Goal: Information Seeking & Learning: Understand process/instructions

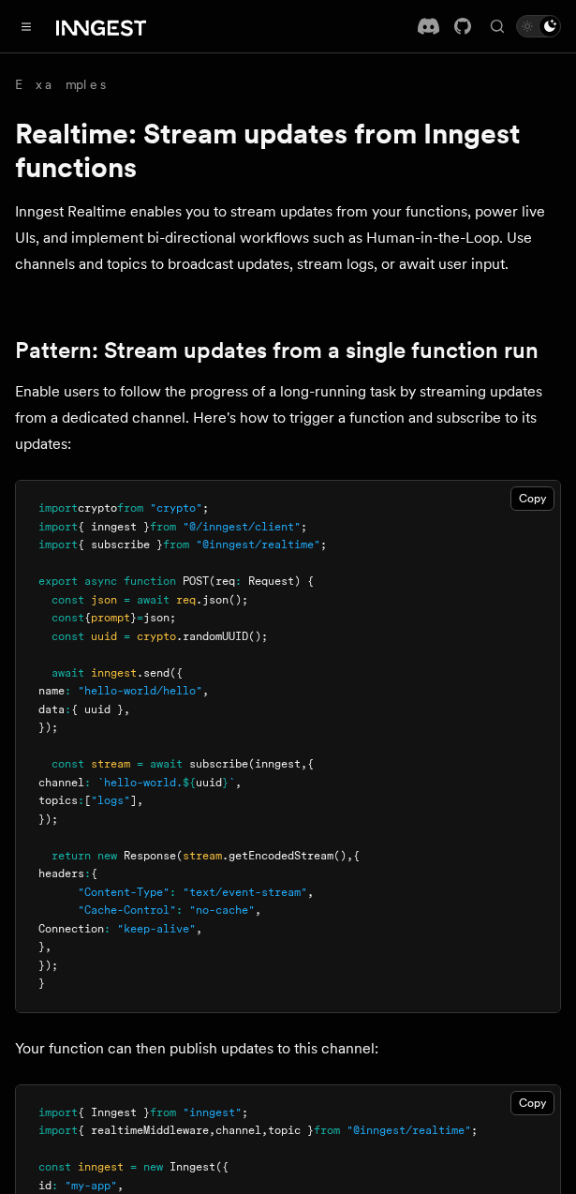
click at [372, 358] on link "Pattern: Stream updates from a single function run" at bounding box center [277, 350] width 524 height 26
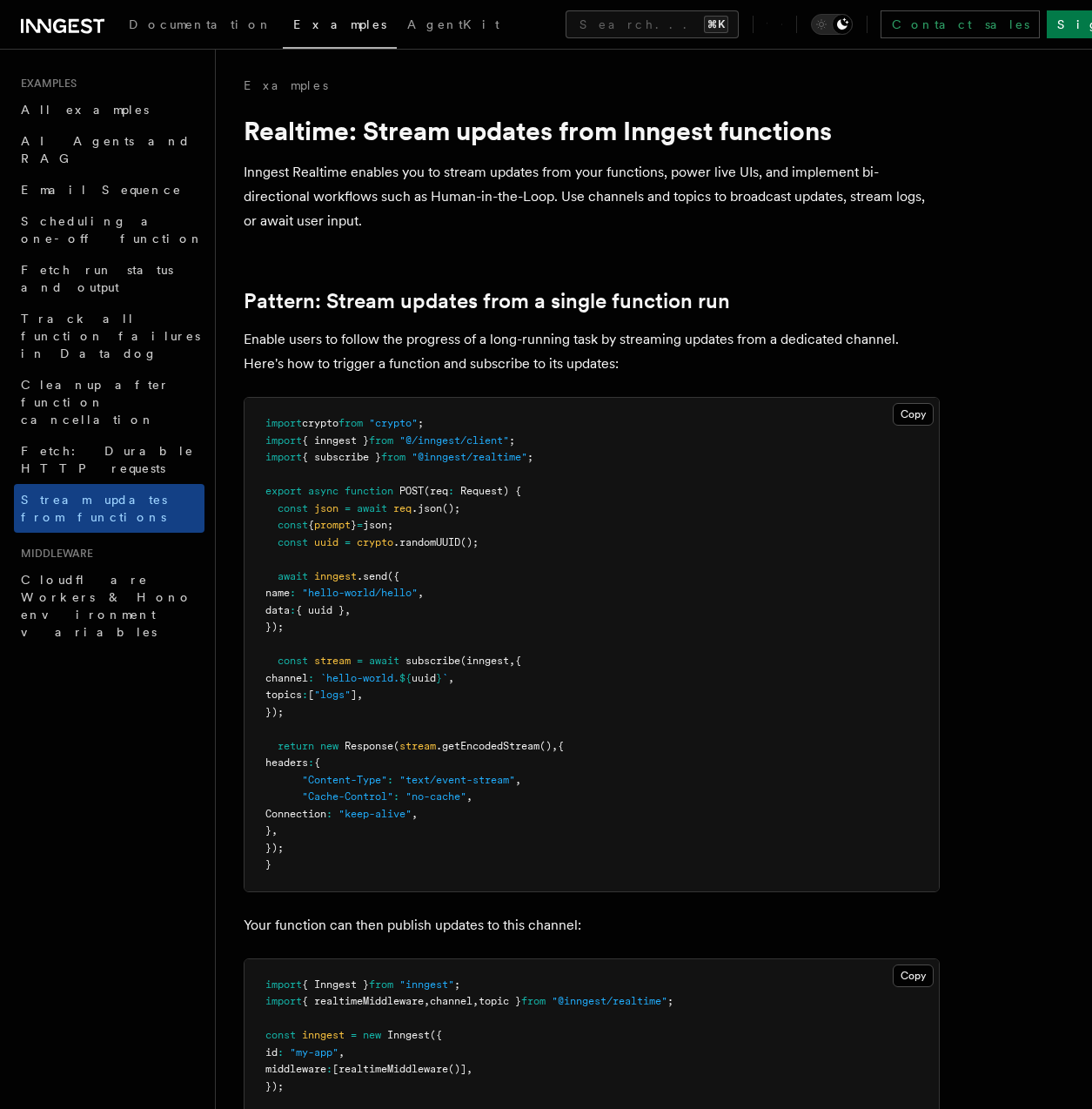
click at [514, 680] on pre "import crypto from "crypto" ; import { inngest } from "@/inngest/client" ; impo…" at bounding box center [592, 644] width 695 height 493
drag, startPoint x: 321, startPoint y: 660, endPoint x: 396, endPoint y: 707, distance: 88.5
click at [396, 707] on pre "import crypto from "crypto" ; import { inngest } from "@/inngest/client" ; impo…" at bounding box center [592, 644] width 695 height 493
click at [396, 706] on pre "import crypto from "crypto" ; import { inngest } from "@/inngest/client" ; impo…" at bounding box center [592, 644] width 695 height 493
drag, startPoint x: 335, startPoint y: 697, endPoint x: 280, endPoint y: 656, distance: 68.6
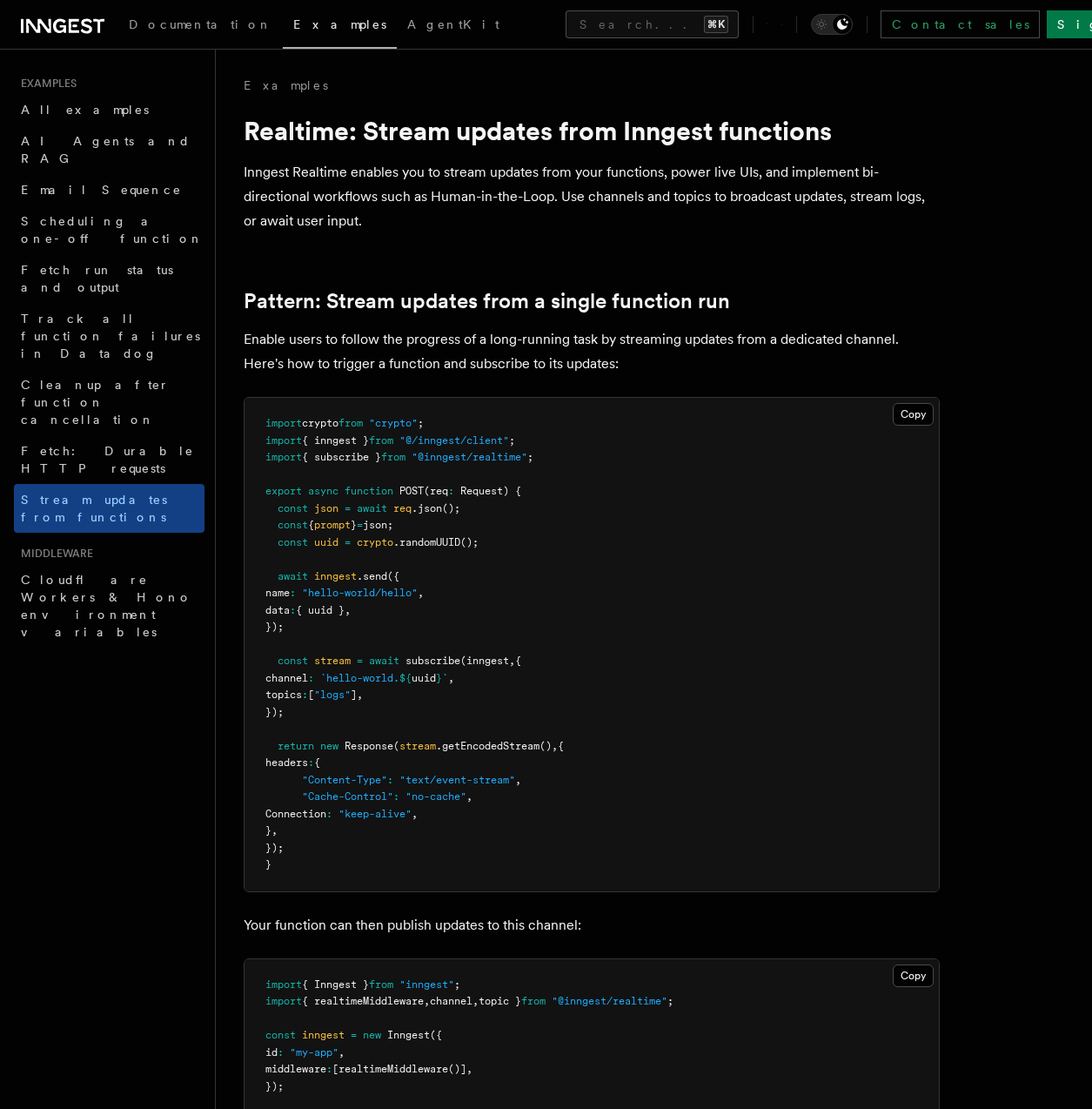
click at [280, 656] on pre "import crypto from "crypto" ; import { inngest } from "@/inngest/client" ; impo…" at bounding box center [592, 644] width 695 height 493
click at [280, 656] on span "const" at bounding box center [292, 660] width 31 height 12
drag, startPoint x: 280, startPoint y: 657, endPoint x: 324, endPoint y: 709, distance: 68.1
click at [324, 709] on pre "import crypto from "crypto" ; import { inngest } from "@/inngest/client" ; impo…" at bounding box center [592, 644] width 695 height 493
click at [325, 708] on pre "import crypto from "crypto" ; import { inngest } from "@/inngest/client" ; impo…" at bounding box center [592, 644] width 695 height 493
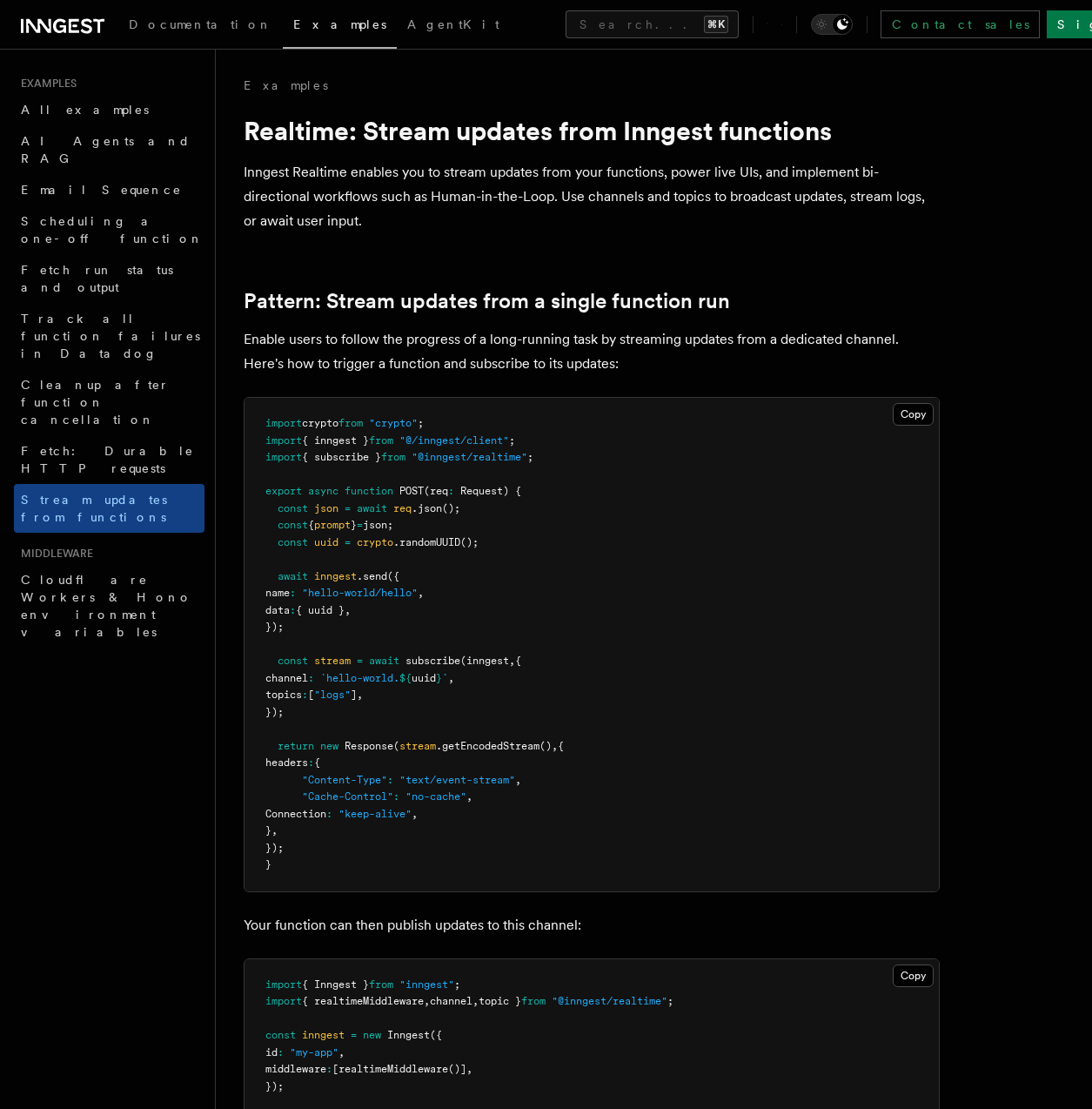
drag, startPoint x: 324, startPoint y: 713, endPoint x: 262, endPoint y: 663, distance: 79.6
click at [262, 663] on pre "import crypto from "crypto" ; import { inngest } from "@/inngest/client" ; impo…" at bounding box center [592, 644] width 695 height 493
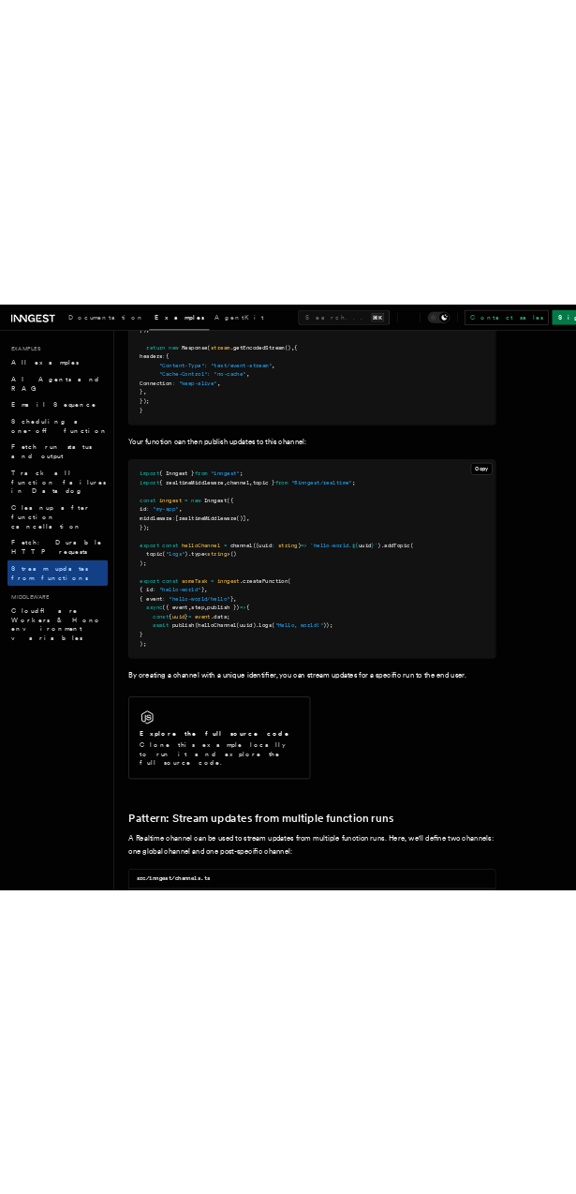
scroll to position [728, 0]
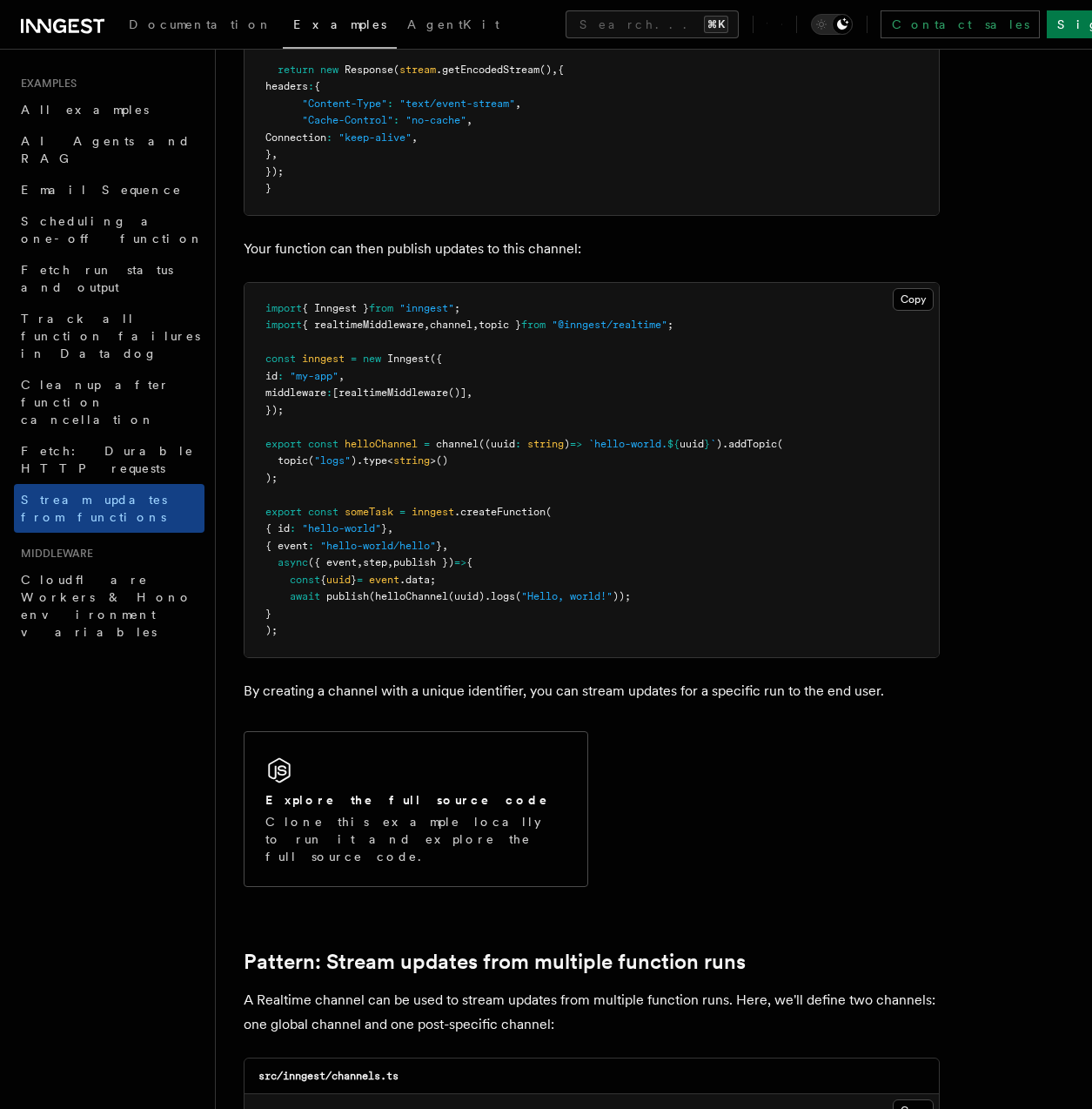
click at [424, 595] on span "helloChannel" at bounding box center [411, 595] width 73 height 12
copy span "helloChannel"
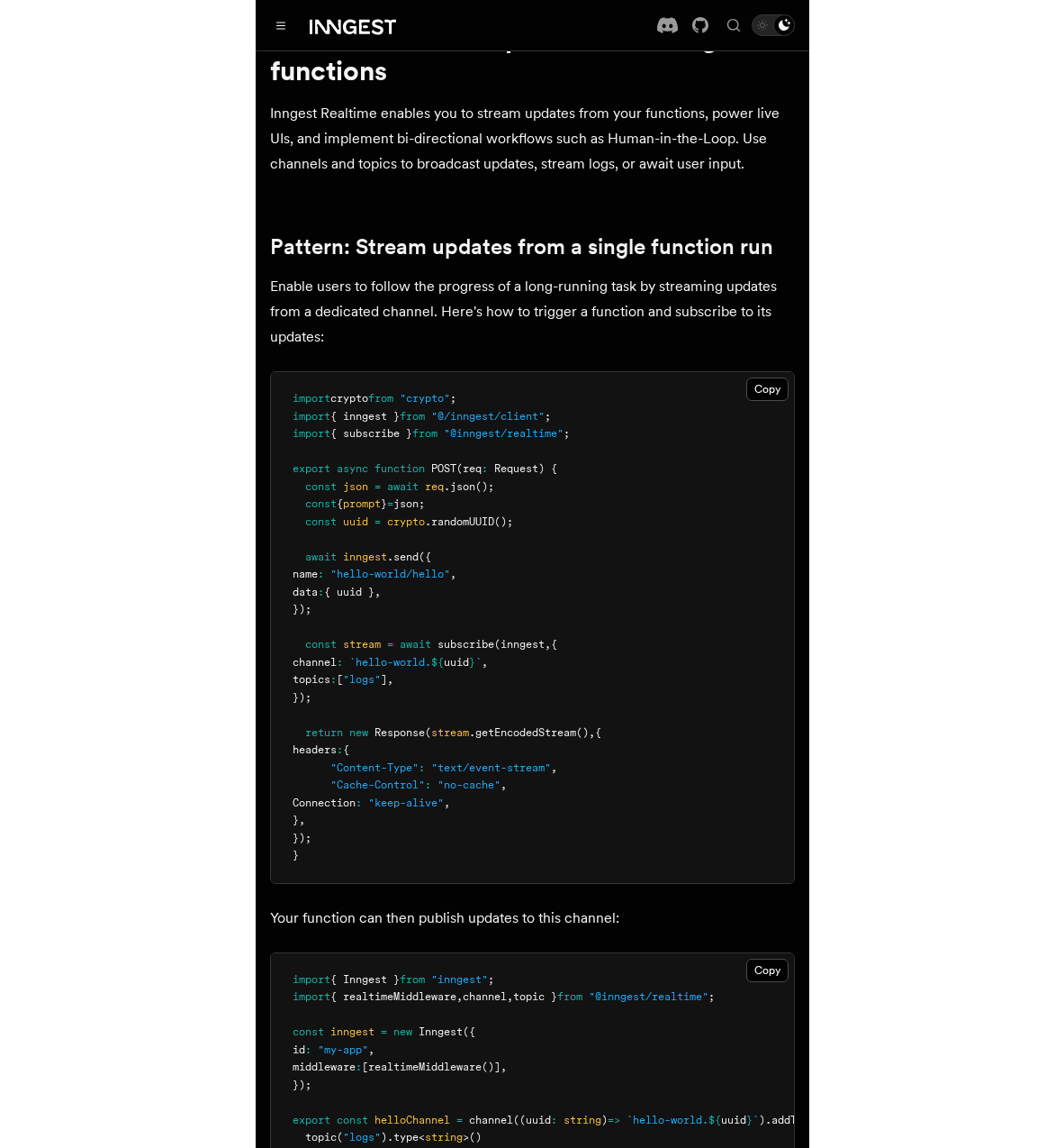
scroll to position [0, 0]
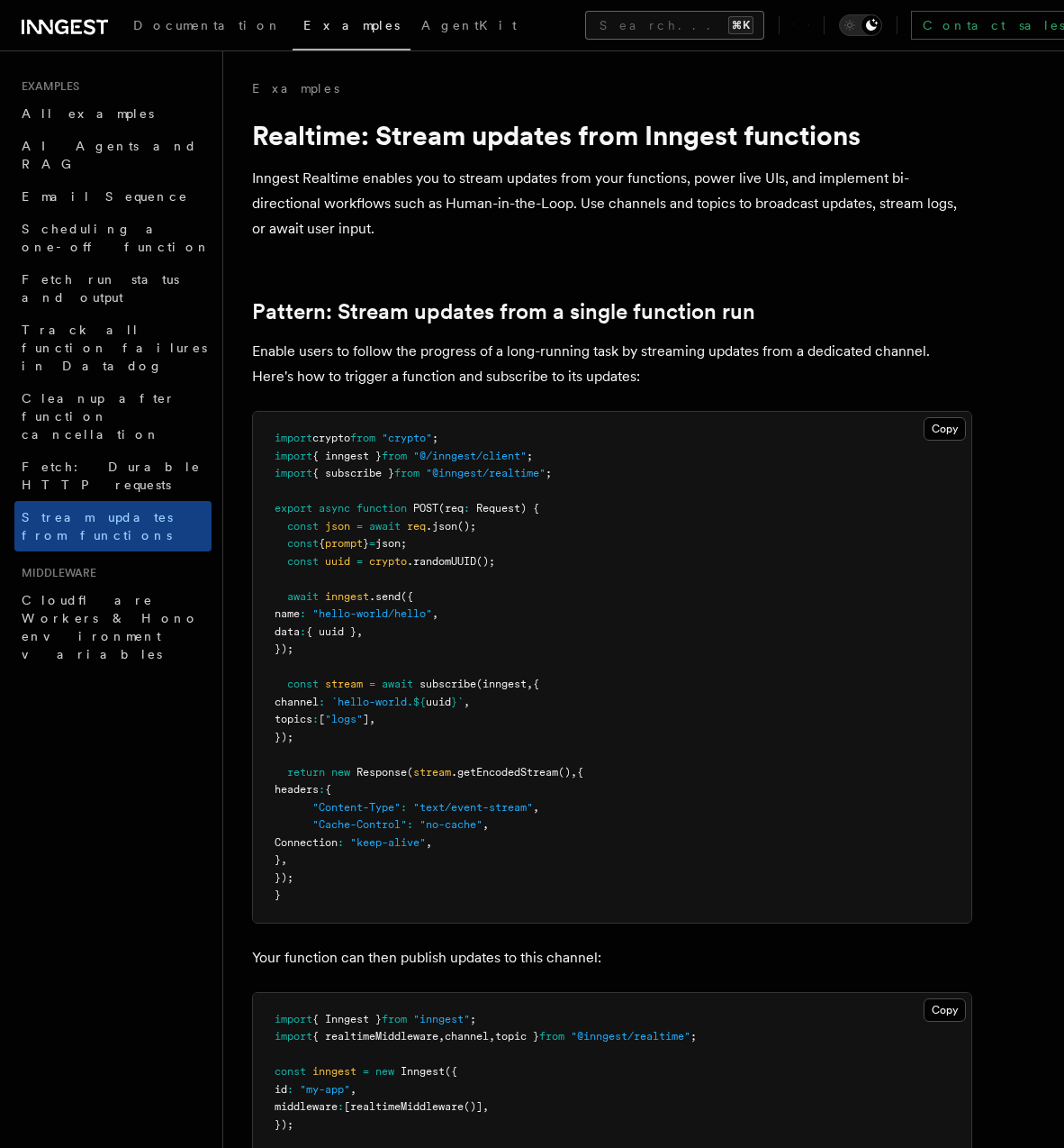
click at [553, 26] on button "Search... ⌘K" at bounding box center [675, 25] width 179 height 29
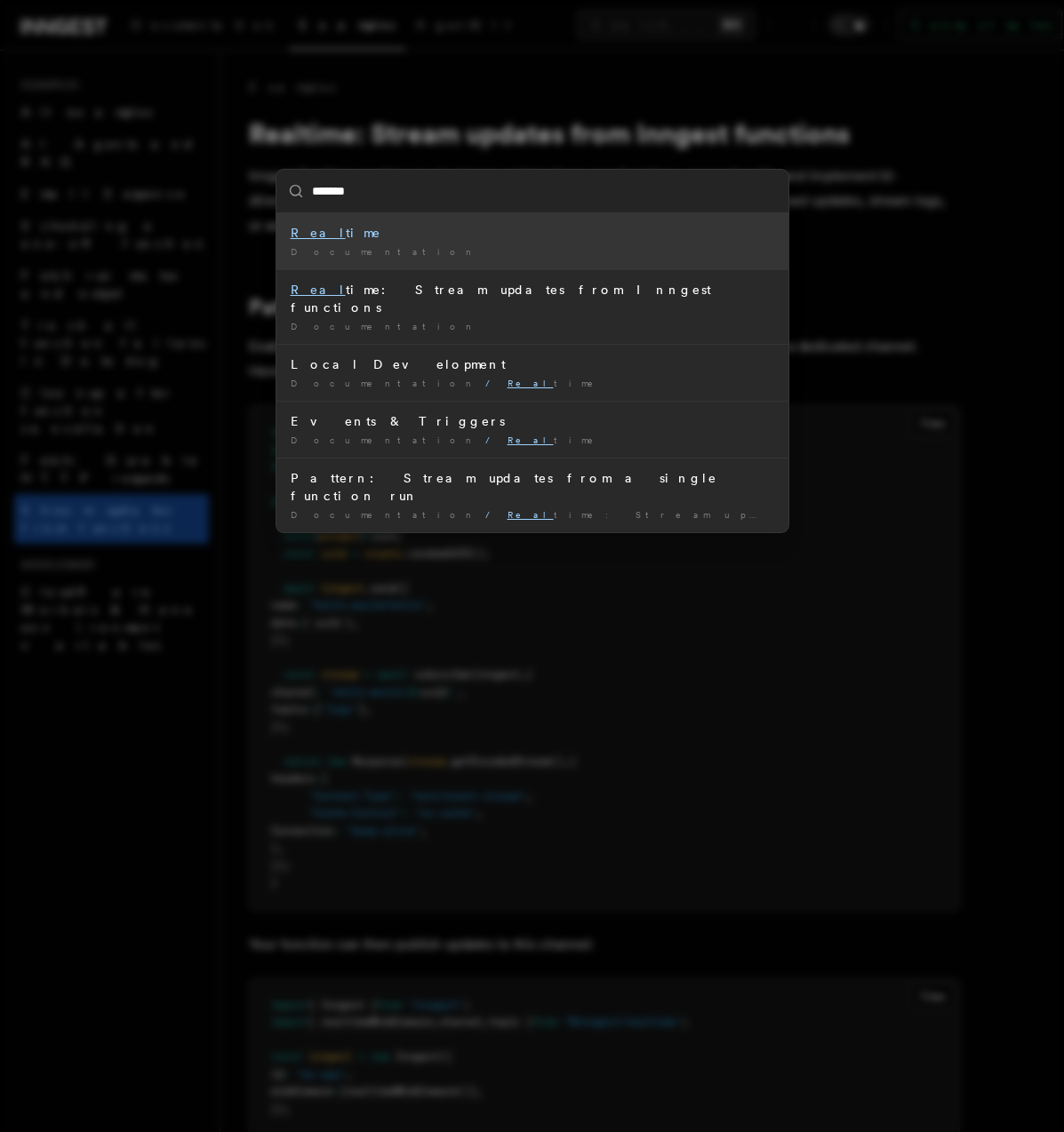
type input "********"
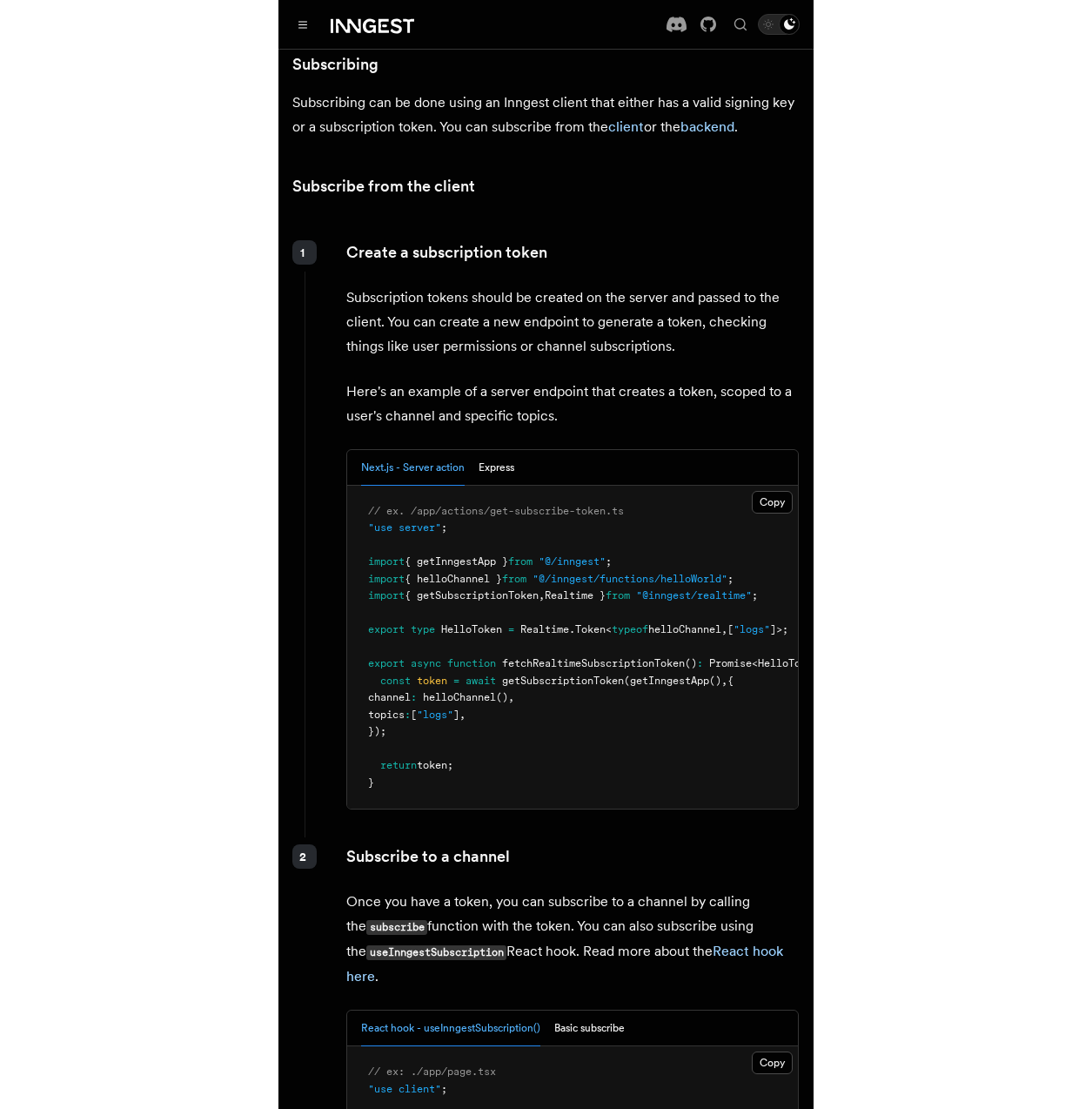
scroll to position [2225, 0]
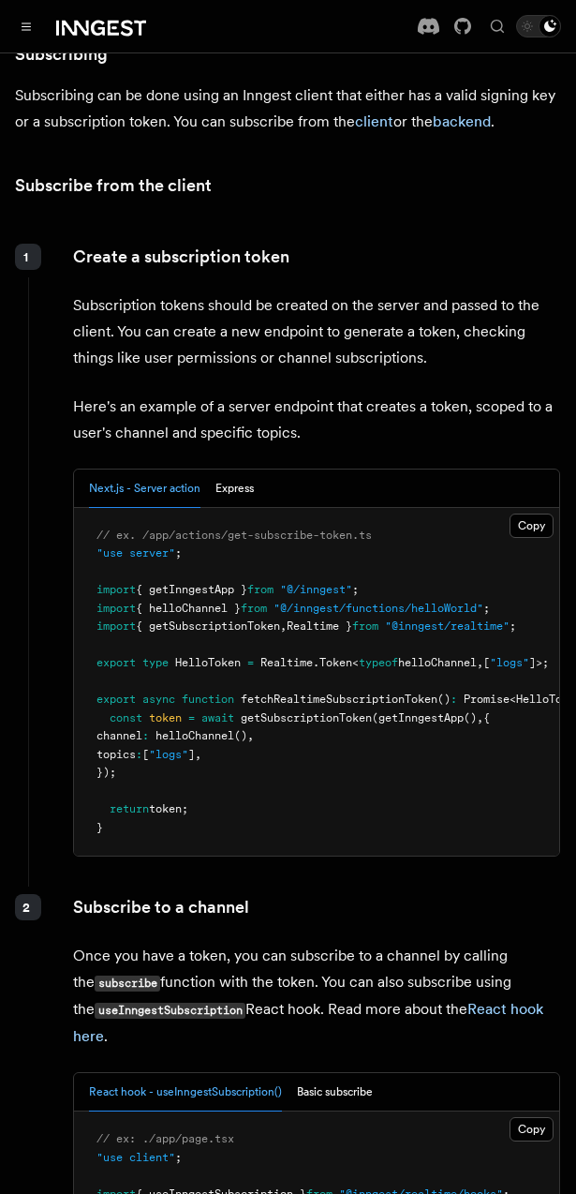
click at [331, 413] on p "Here's an example of a server endpoint that creates a token, scoped to a user's…" at bounding box center [316, 420] width 487 height 52
click at [274, 354] on div "Create a subscription token Subscription tokens should be created on the server…" at bounding box center [294, 558] width 533 height 644
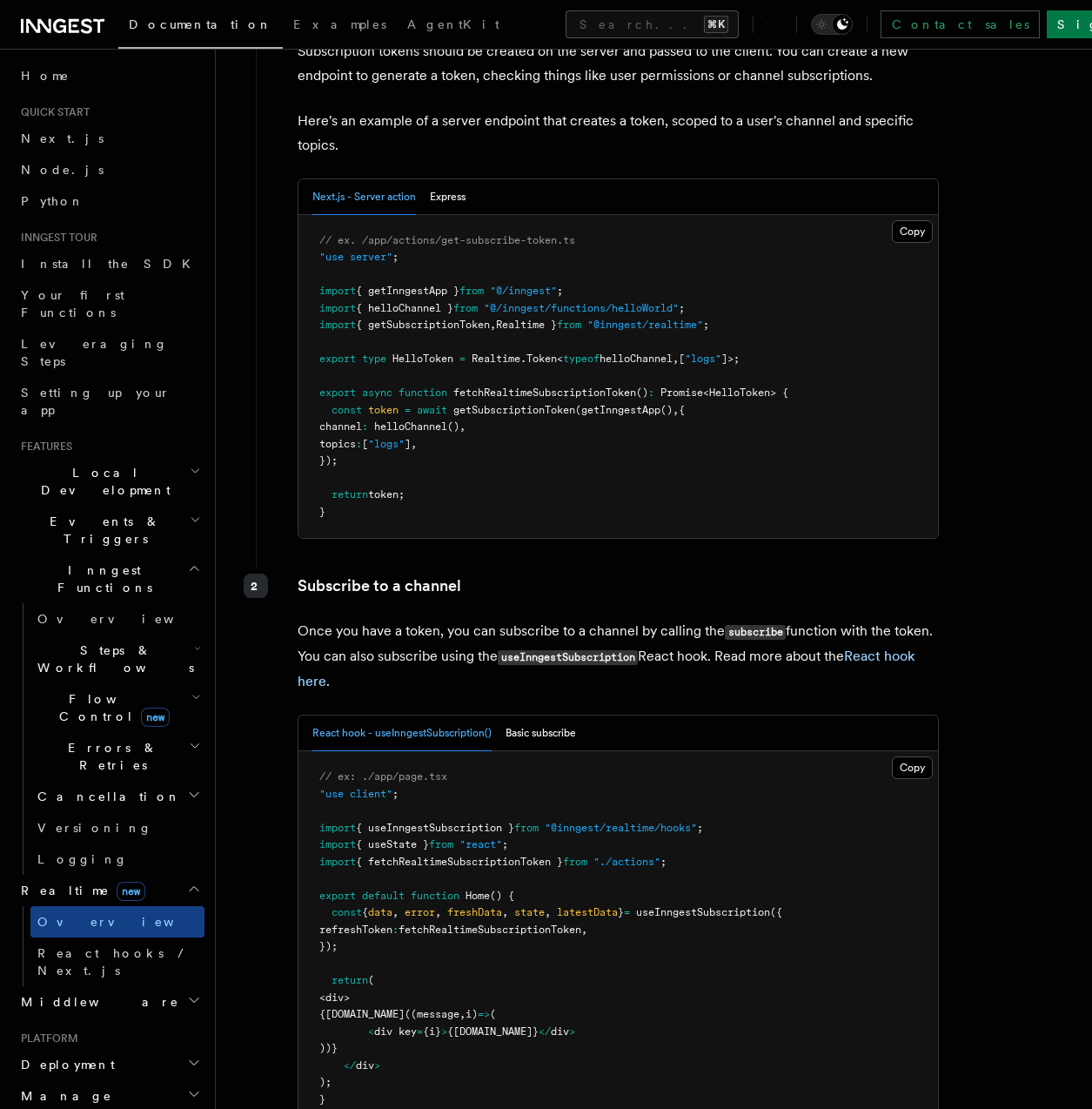
scroll to position [4, 0]
click at [129, 946] on span "React hooks / Next.js" at bounding box center [114, 961] width 154 height 32
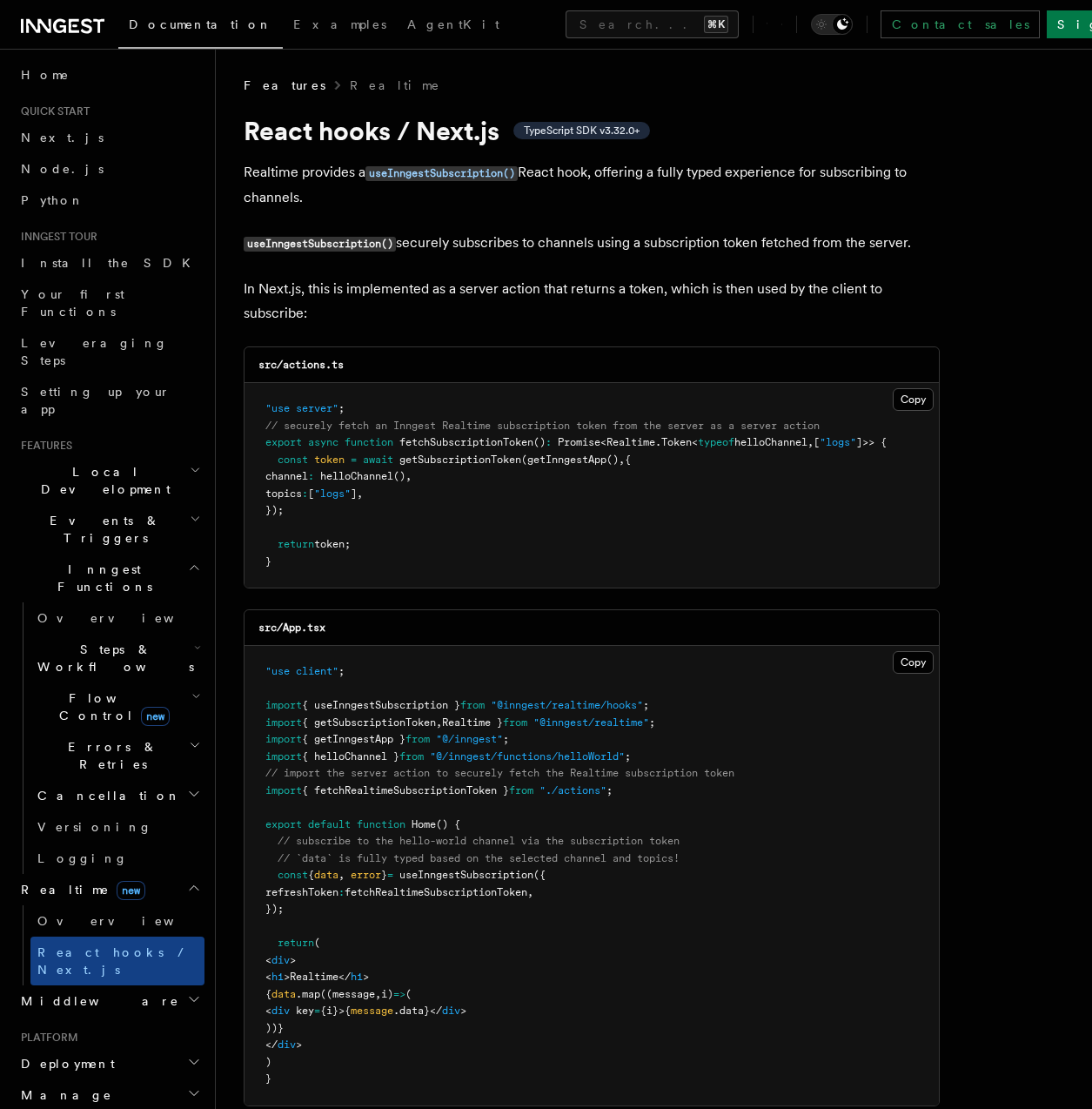
click at [469, 450] on pre ""use server" ; // securely fetch an Inngest Realtime subscription token from th…" at bounding box center [592, 485] width 695 height 204
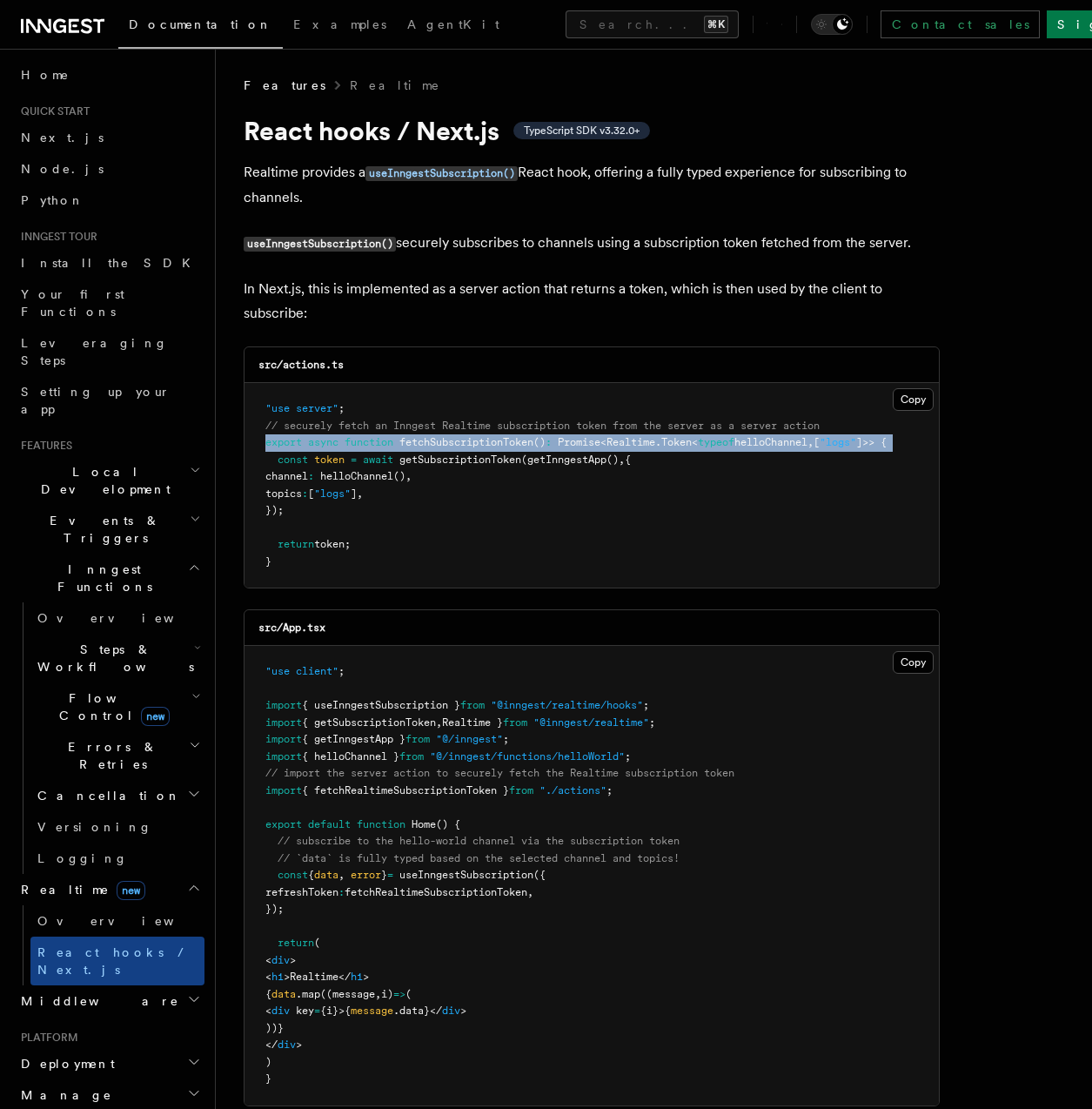
click at [469, 450] on pre ""use server" ; // securely fetch an Inngest Realtime subscription token from th…" at bounding box center [592, 485] width 695 height 204
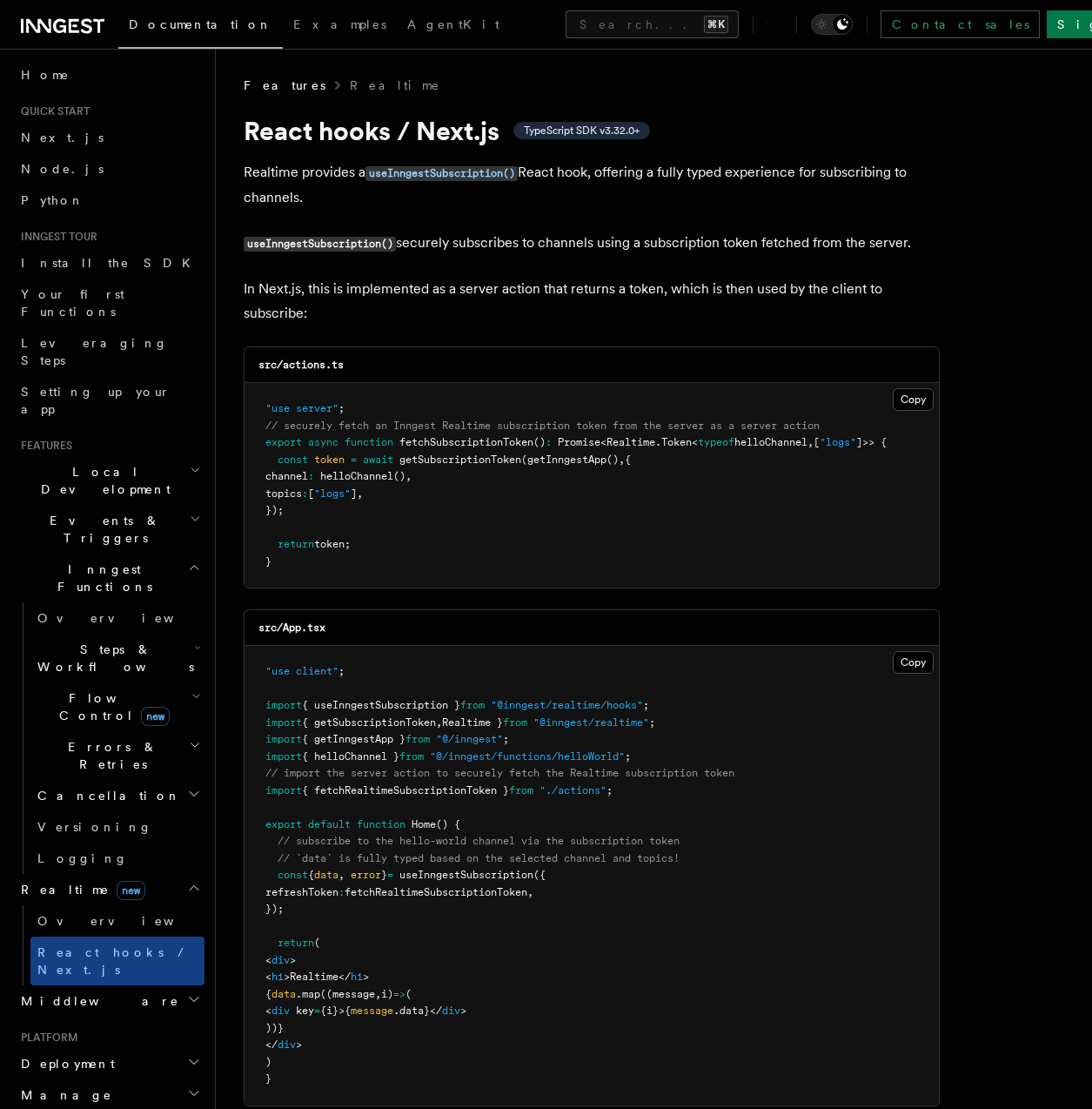
click at [478, 570] on pre ""use server" ; // securely fetch an Inngest Realtime subscription token from th…" at bounding box center [592, 485] width 695 height 204
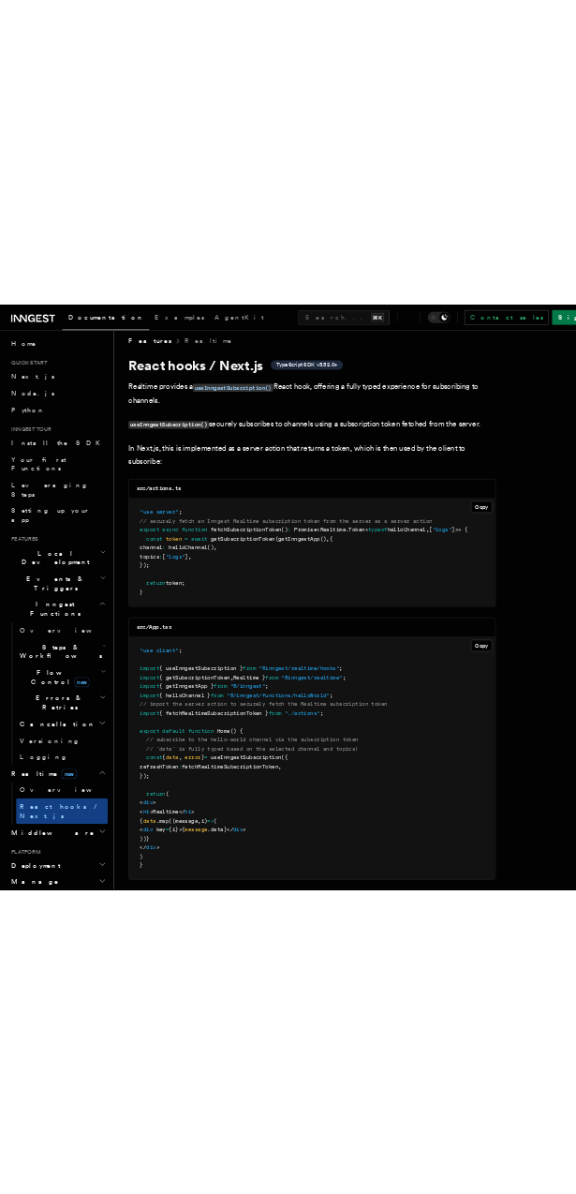
scroll to position [28, 0]
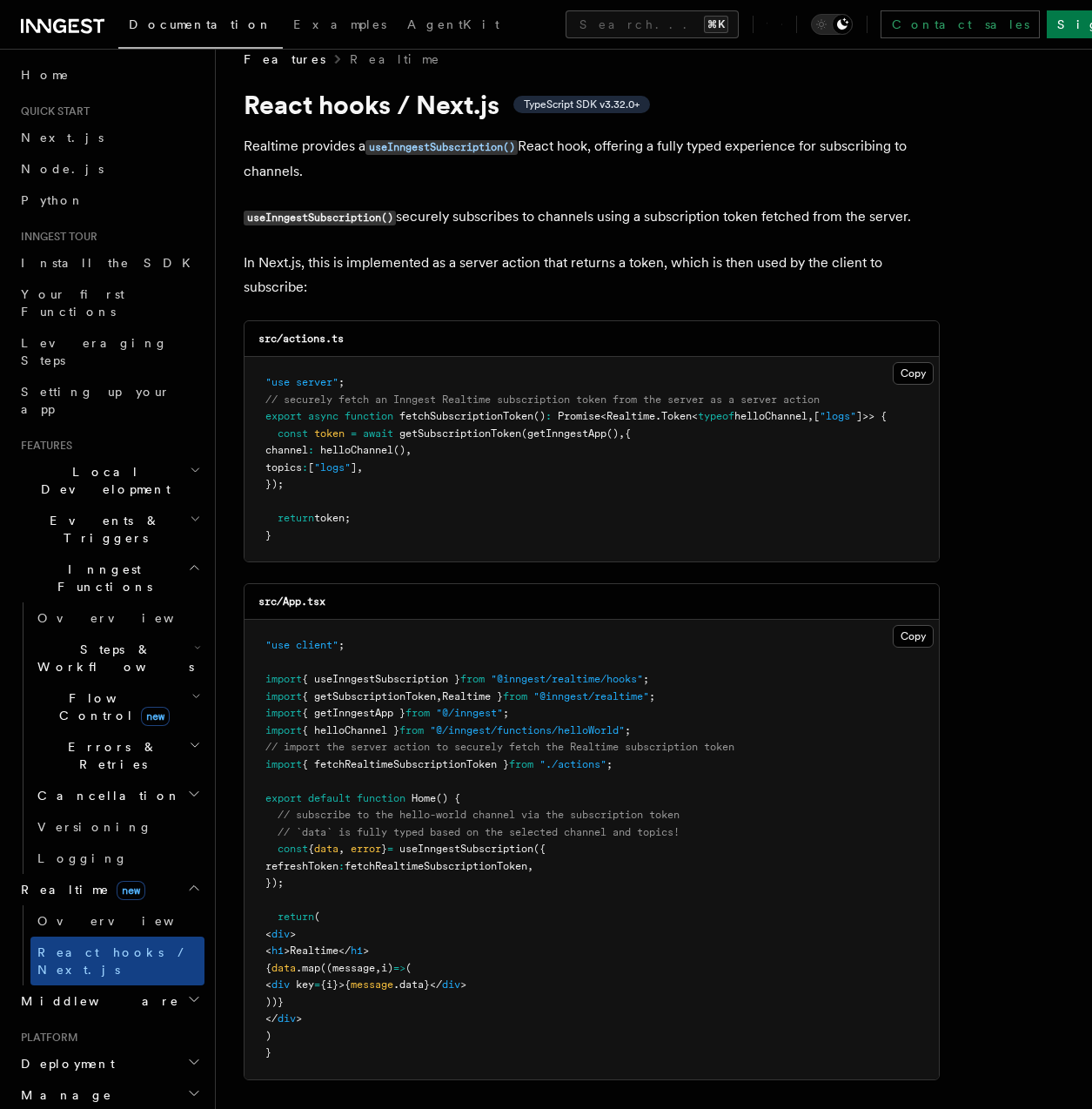
click at [466, 849] on span "useInngestSubscription" at bounding box center [466, 848] width 134 height 12
copy span "useInngestSubscription"
click at [434, 697] on span "{ getSubscriptionToken" at bounding box center [369, 696] width 134 height 12
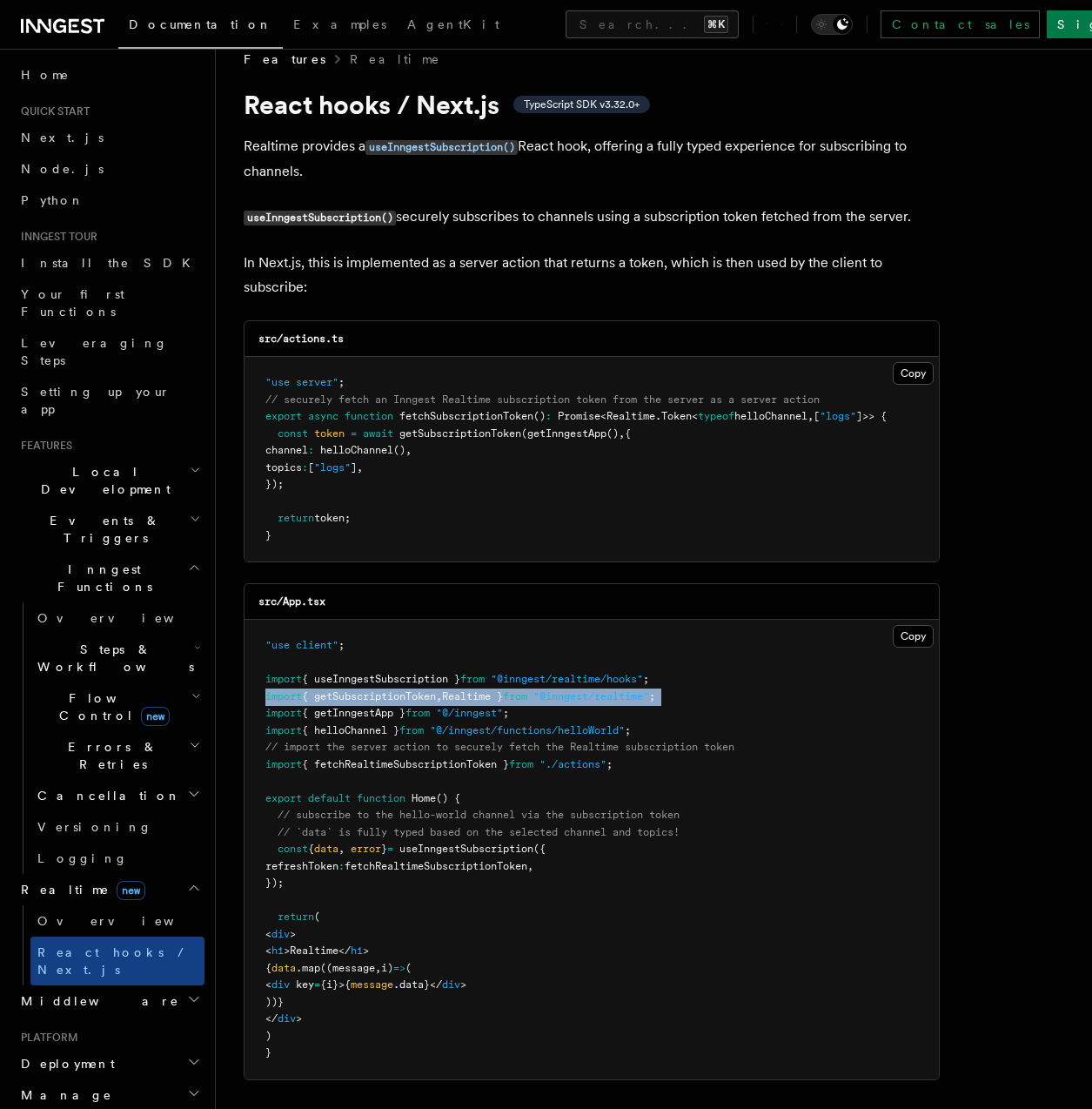
click at [434, 697] on span "{ getSubscriptionToken" at bounding box center [369, 696] width 134 height 12
copy code "import { getSubscriptionToken , Realtime } from "@inngest/realtime" ;"
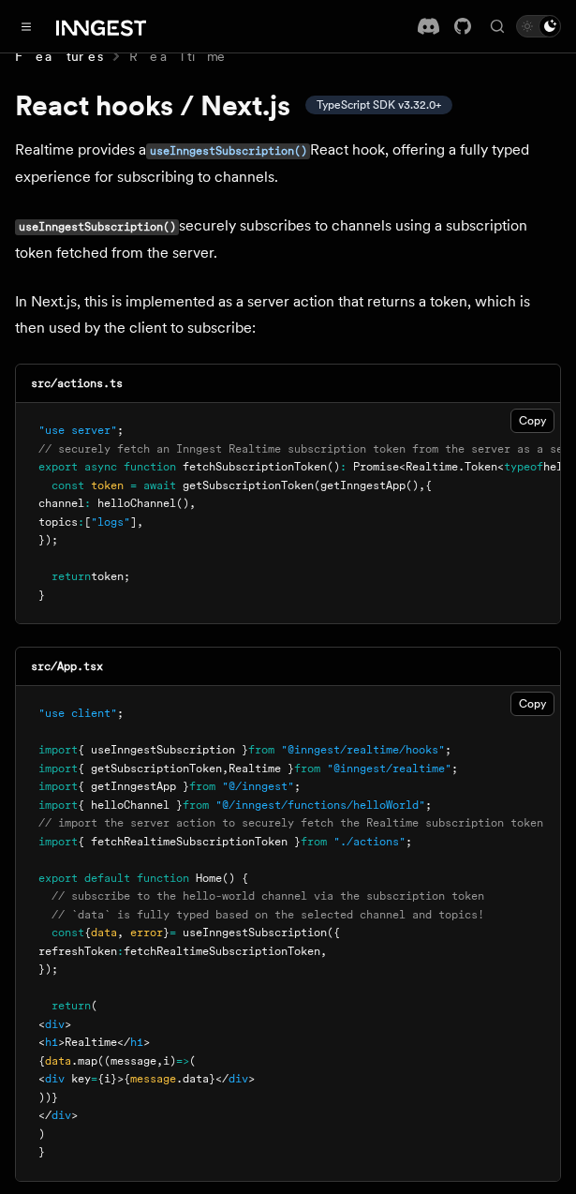
click at [209, 811] on span "from" at bounding box center [196, 804] width 26 height 13
click at [214, 775] on span "{ getSubscriptionToken" at bounding box center [150, 768] width 144 height 13
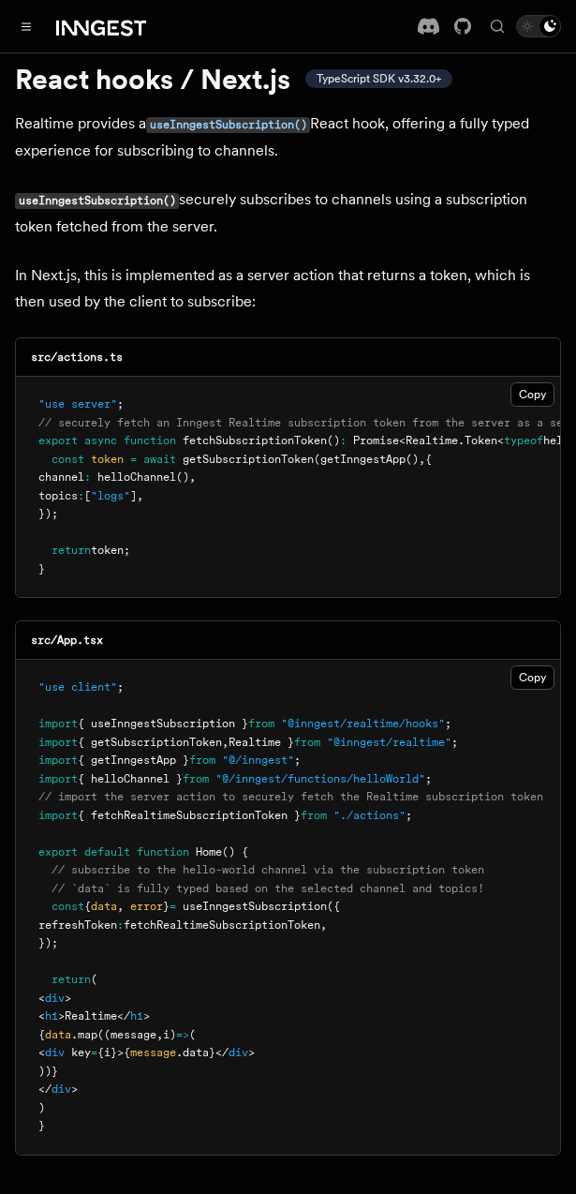
scroll to position [55, 0]
click at [423, 725] on pre ""use client" ; import { useInngestSubscription } from "@inngest/realtime/hooks"…" at bounding box center [288, 906] width 544 height 495
click at [403, 729] on span ""@inngest/realtime/hooks"" at bounding box center [363, 722] width 164 height 13
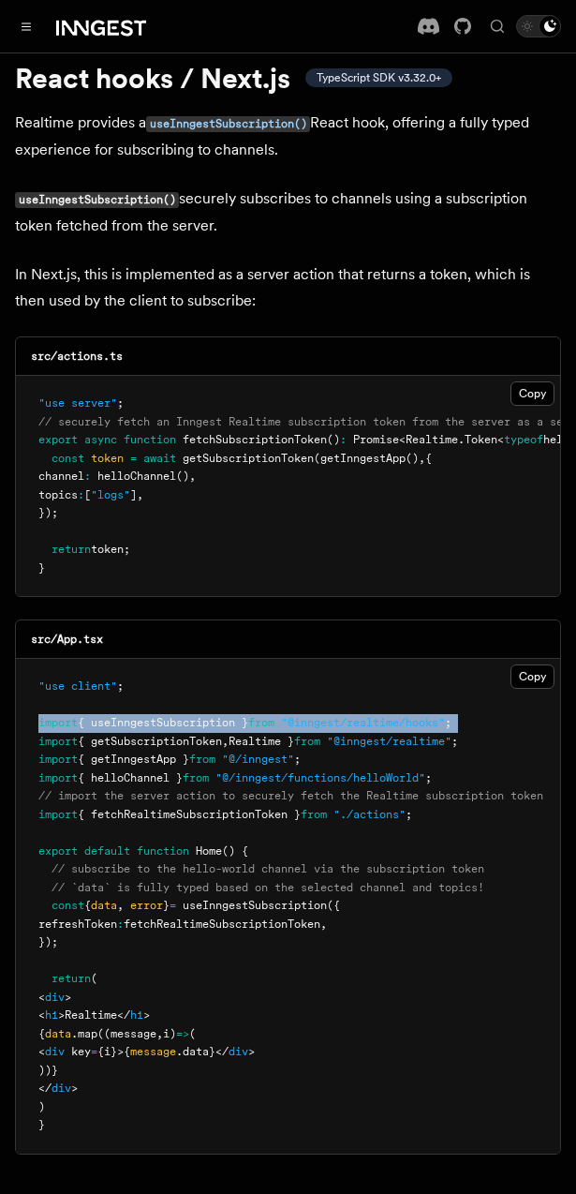
click at [403, 729] on span ""@inngest/realtime/hooks"" at bounding box center [363, 722] width 164 height 13
copy code "import { useInngestSubscription } from "@inngest/realtime/hooks" ;"
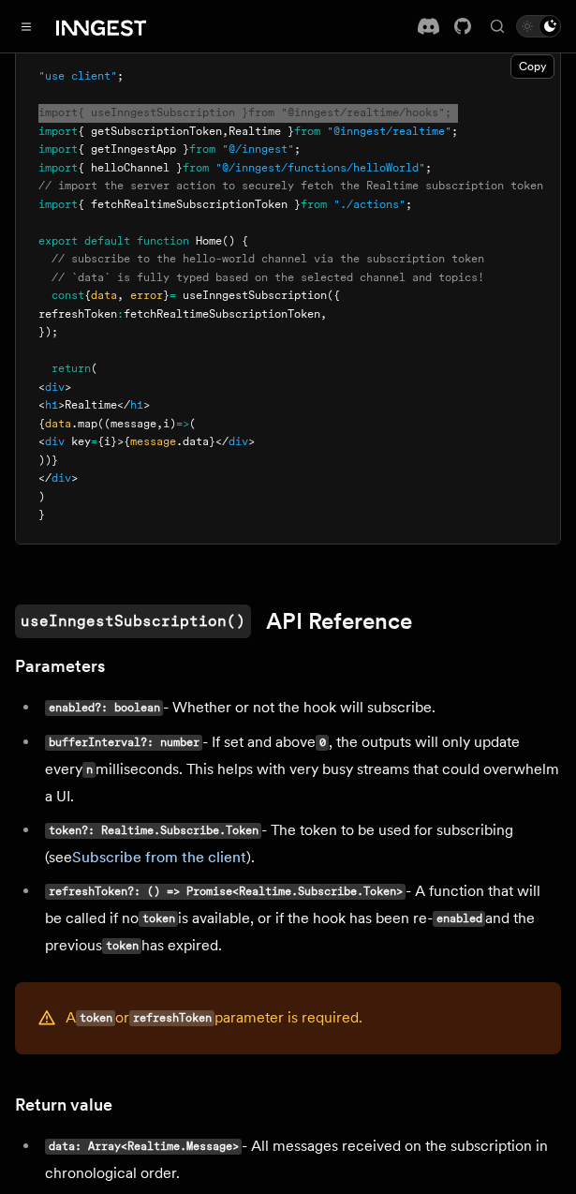
scroll to position [752, 0]
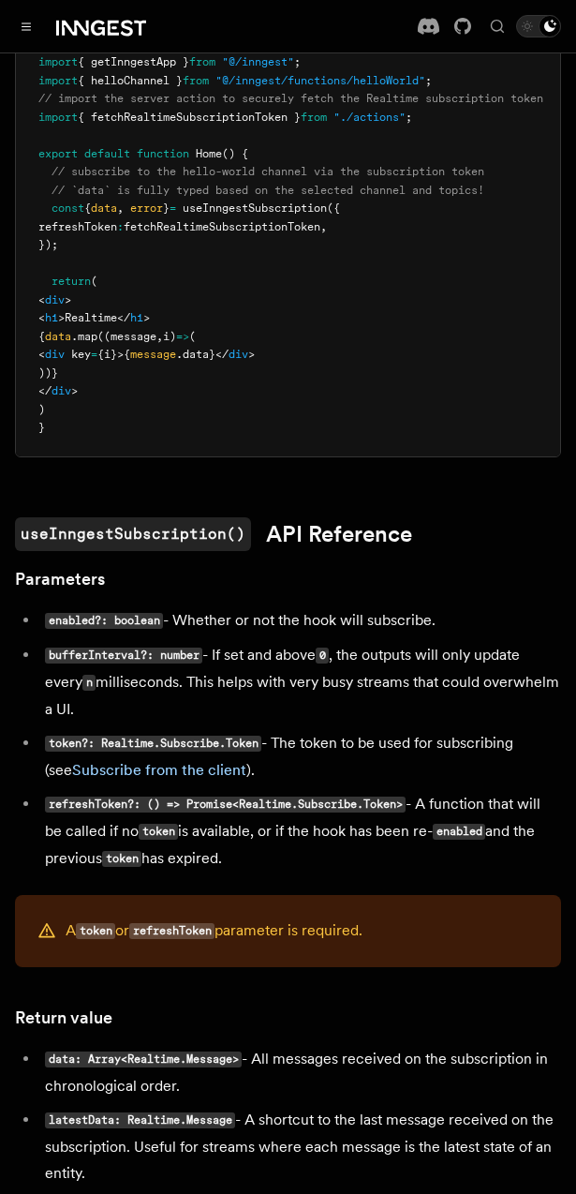
drag, startPoint x: 278, startPoint y: 774, endPoint x: 332, endPoint y: 768, distance: 53.7
click at [346, 780] on li "token?: Realtime.Subscribe.Token - The token to be used for subscribing (see Su…" at bounding box center [300, 756] width 522 height 53
drag, startPoint x: 332, startPoint y: 768, endPoint x: 302, endPoint y: 766, distance: 30.0
click at [302, 766] on li "token?: Realtime.Subscribe.Token - The token to be used for subscribing (see Su…" at bounding box center [300, 756] width 522 height 53
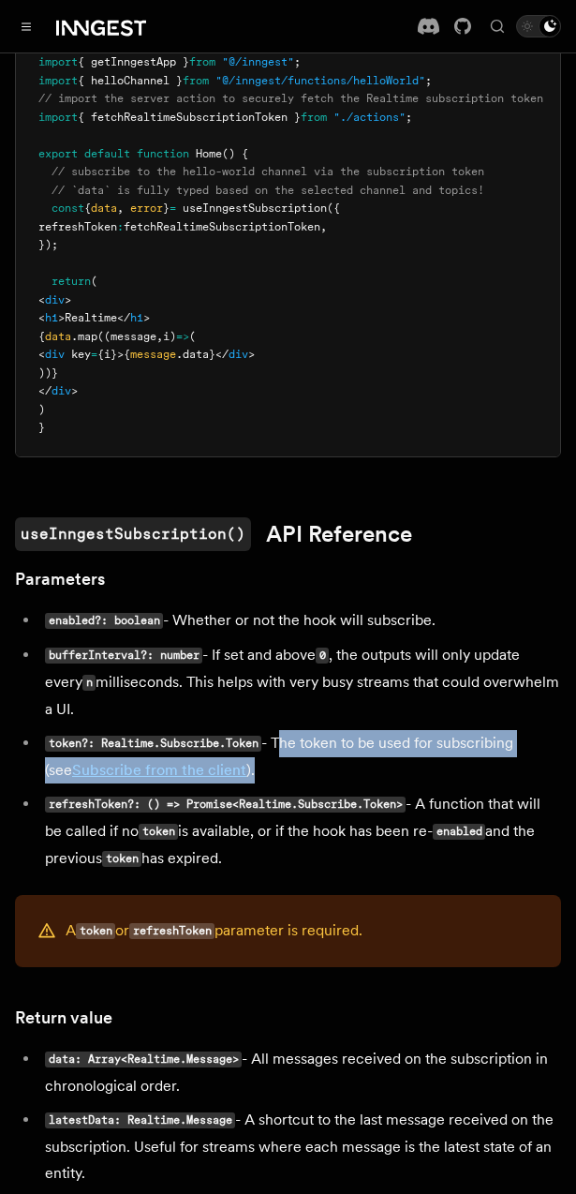
drag, startPoint x: 282, startPoint y: 765, endPoint x: 232, endPoint y: 796, distance: 58.5
click at [232, 783] on li "token?: Realtime.Subscribe.Token - The token to be used for subscribing (see Su…" at bounding box center [300, 756] width 522 height 53
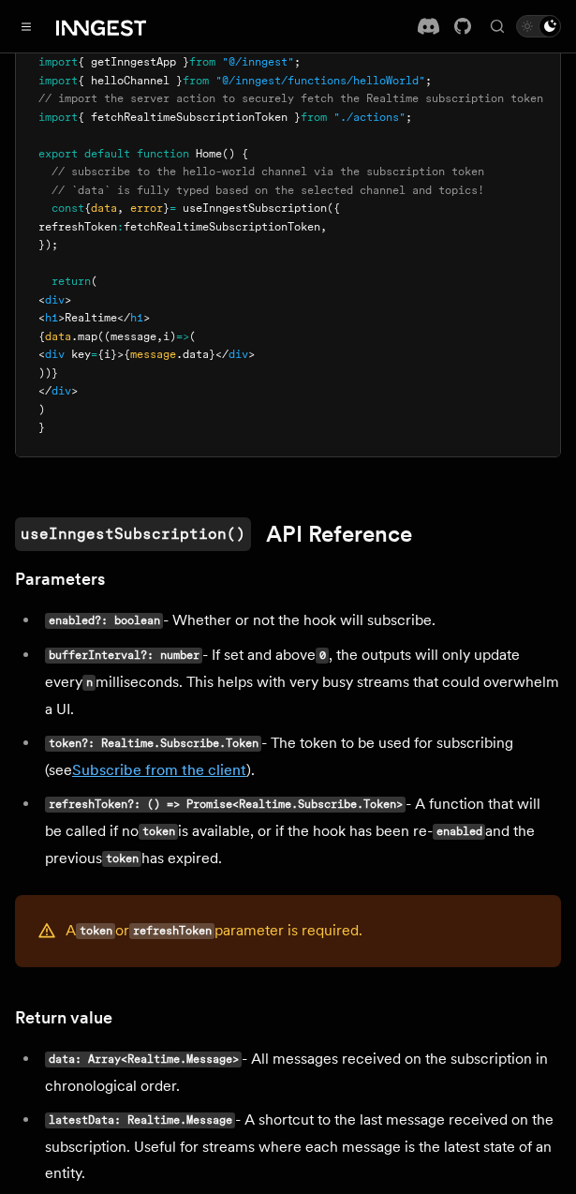
click at [168, 779] on link "Subscribe from the client" at bounding box center [159, 770] width 174 height 18
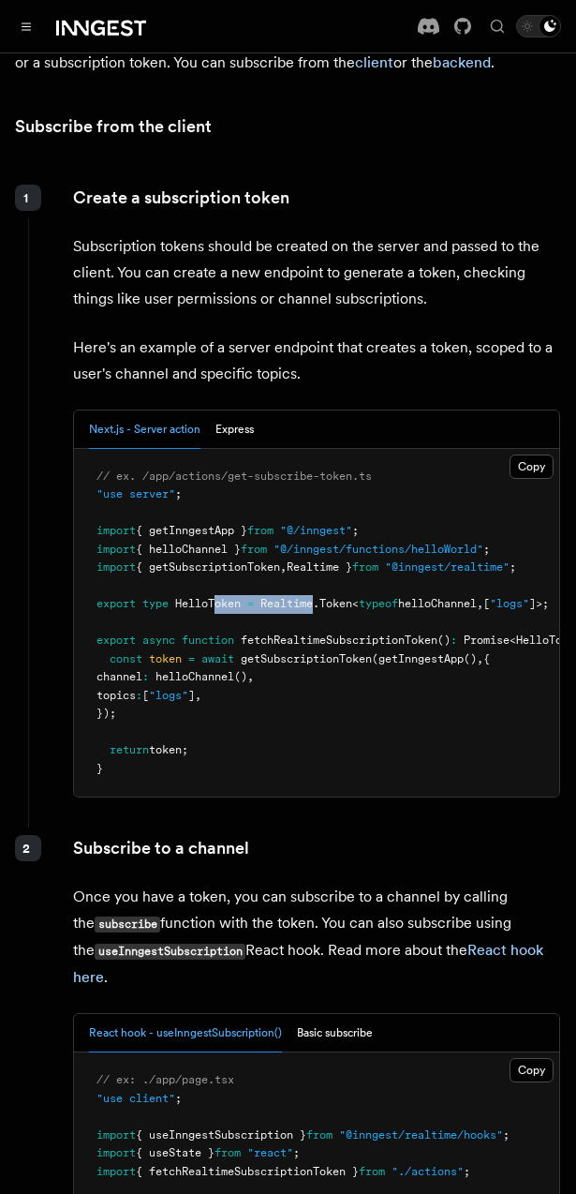
click at [316, 597] on span "export type HelloToken = Realtime . Token < typeof helloChannel , [ "logs" ]>;" at bounding box center [323, 603] width 453 height 13
click at [210, 597] on span "HelloToken" at bounding box center [208, 603] width 66 height 13
copy span "HelloToken"
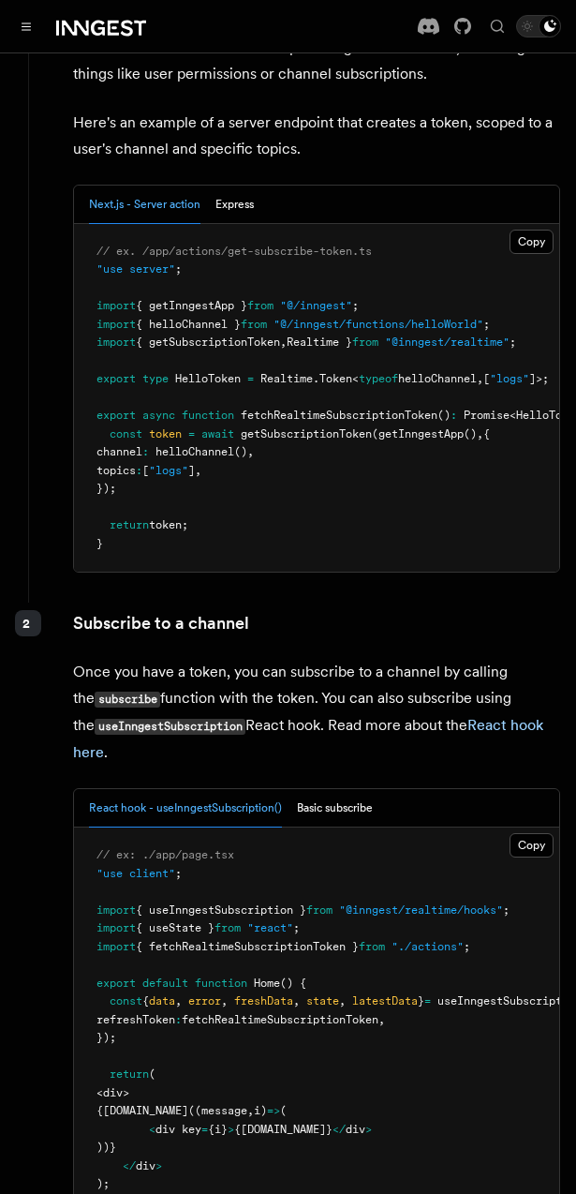
scroll to position [2950, 0]
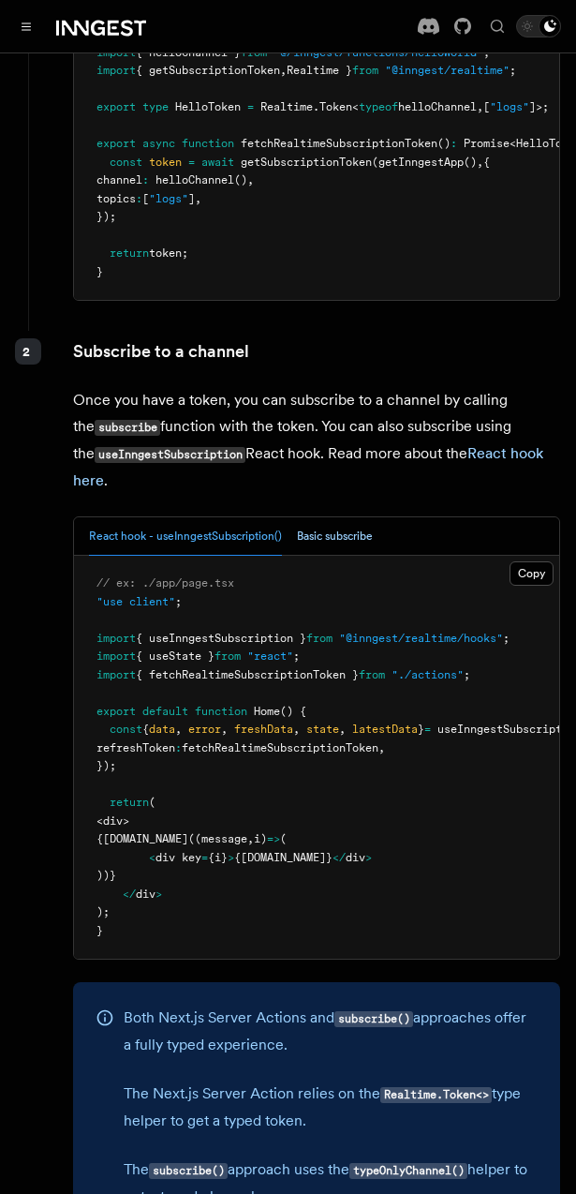
click at [339, 539] on button "Basic subscribe" at bounding box center [335, 536] width 76 height 38
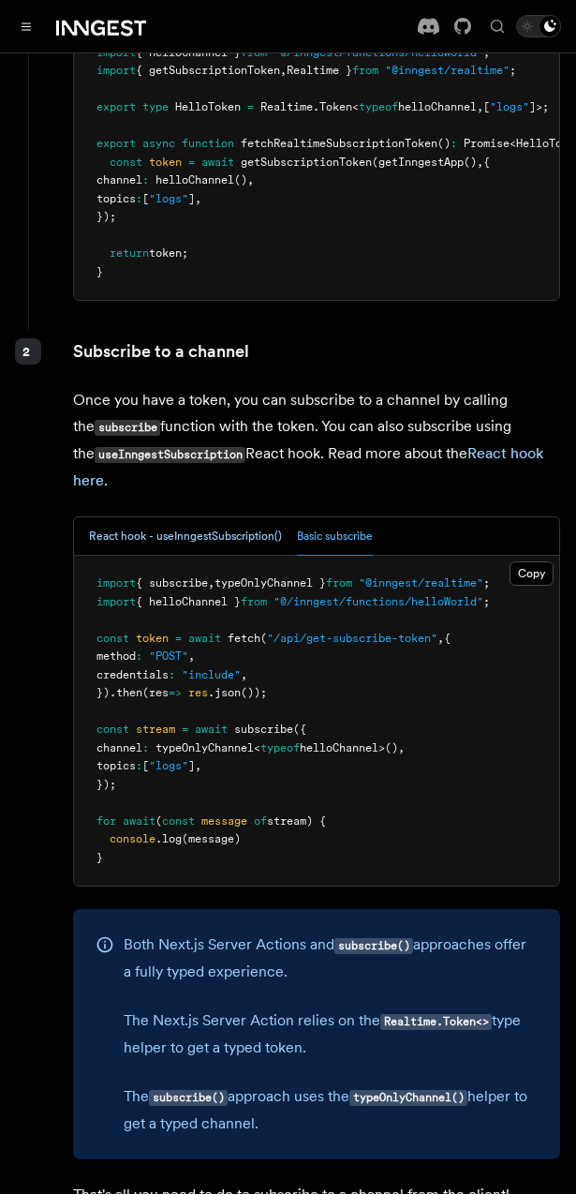
click at [219, 527] on button "React hook - useInngestSubscription()" at bounding box center [185, 536] width 193 height 38
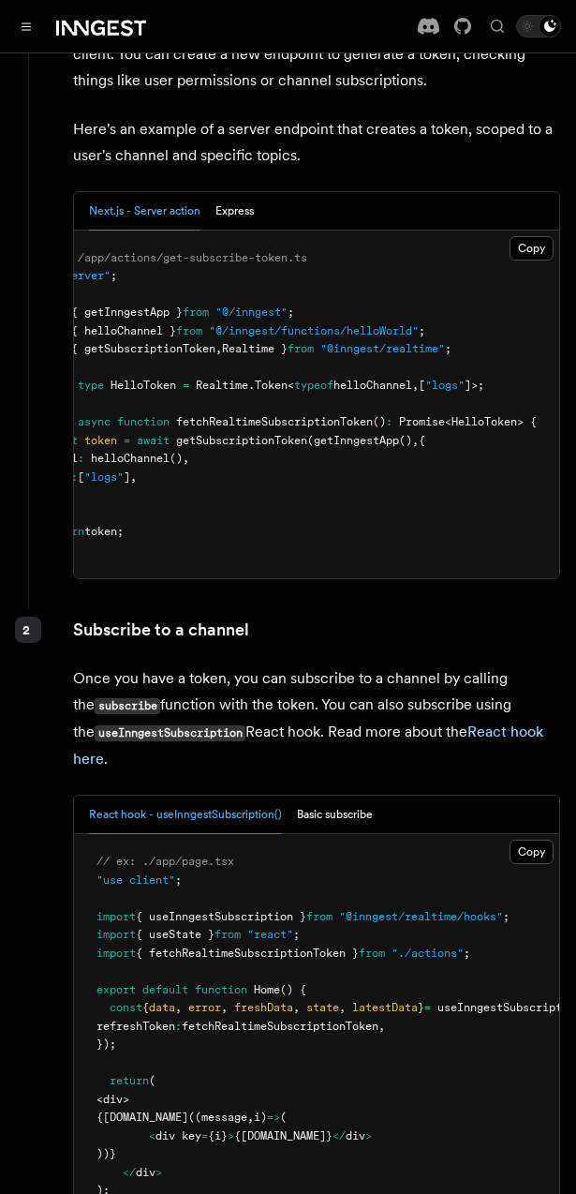
scroll to position [0, 79]
